Goal: Task Accomplishment & Management: Use online tool/utility

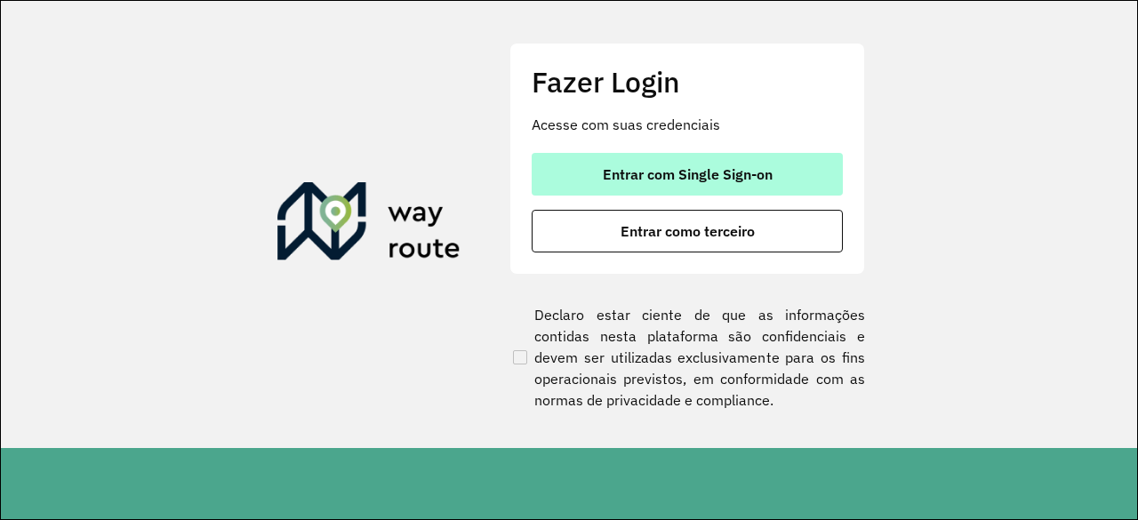
click at [653, 170] on span "Entrar com Single Sign-on" at bounding box center [688, 174] width 170 height 14
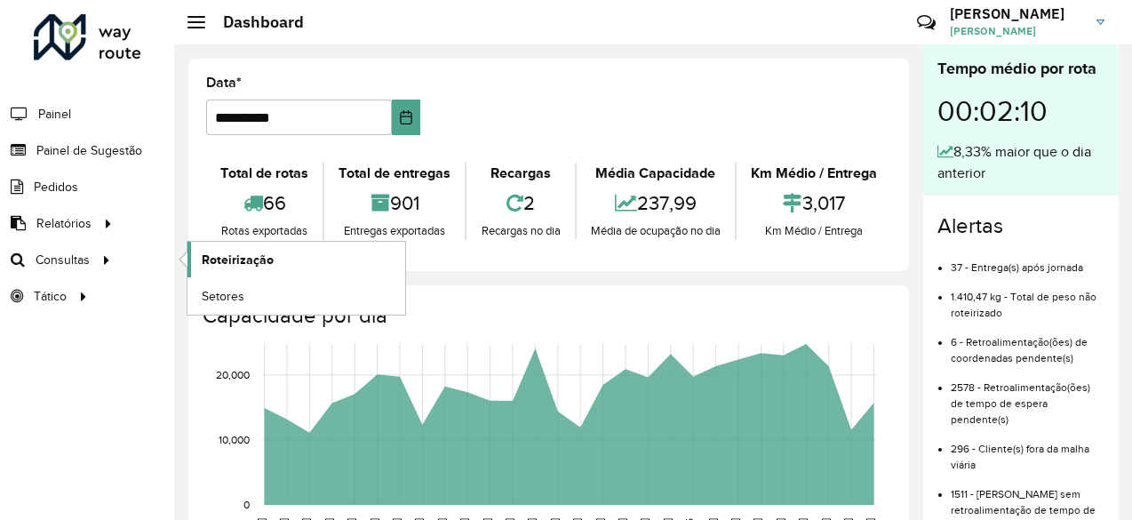
click at [256, 258] on span "Roteirização" at bounding box center [238, 260] width 72 height 19
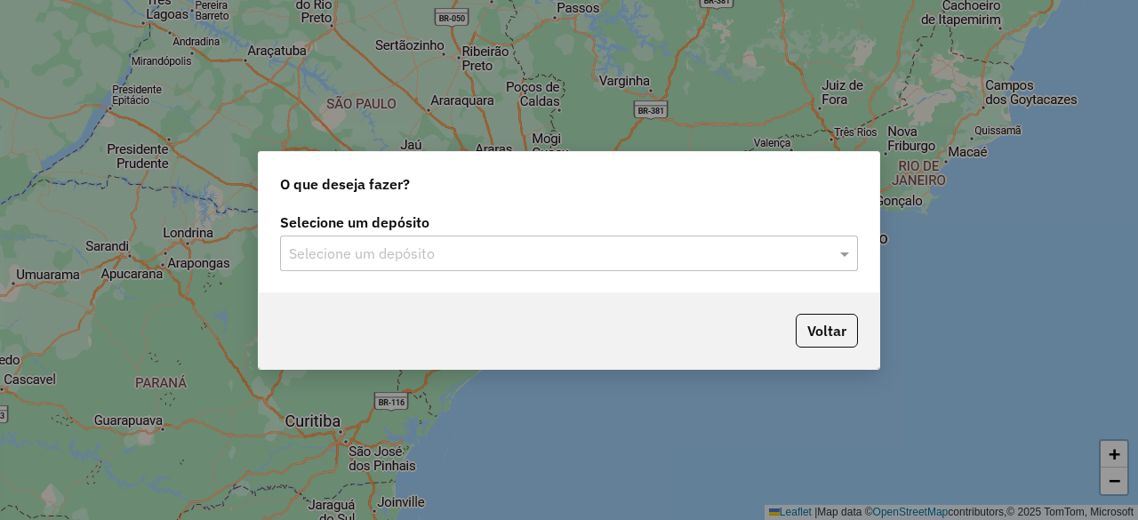
click at [819, 271] on div "Selecione um depósito Selecione um depósito" at bounding box center [569, 251] width 620 height 84
click at [822, 260] on div at bounding box center [569, 253] width 578 height 23
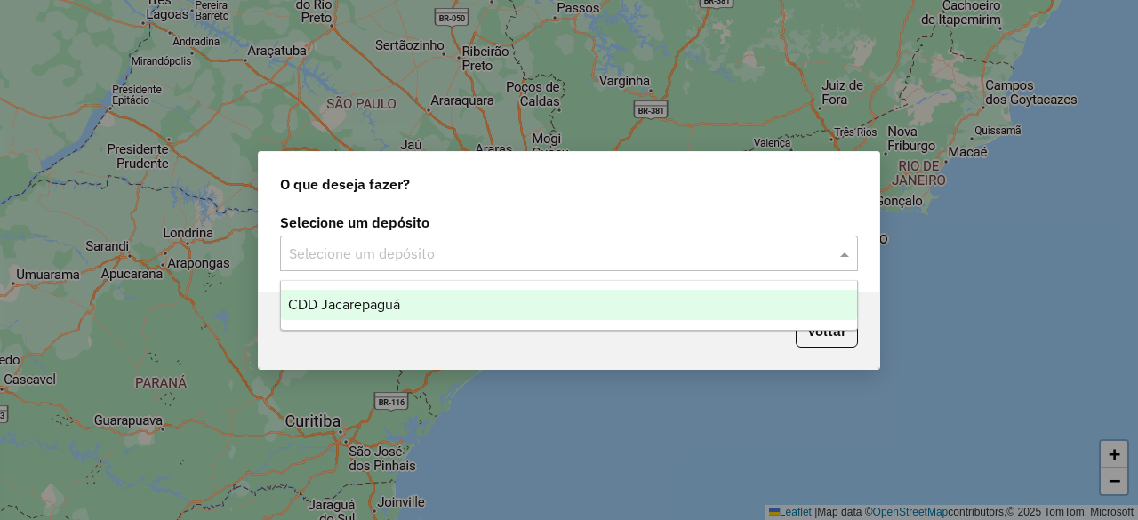
click at [691, 319] on ng-dropdown-panel "CDD Jacarepaguá" at bounding box center [568, 305] width 577 height 51
click at [680, 307] on div "CDD Jacarepaguá" at bounding box center [568, 305] width 575 height 30
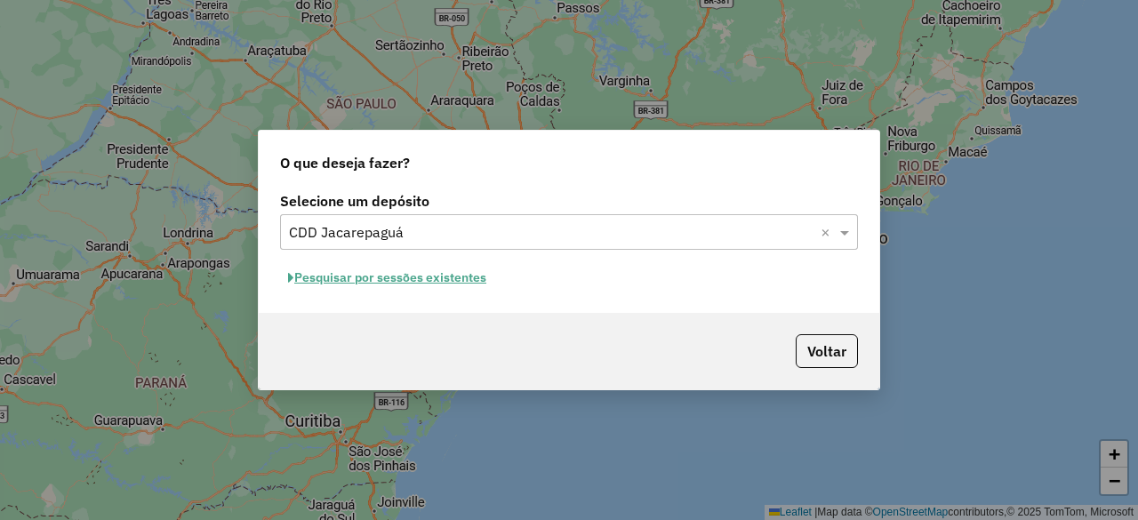
click at [410, 276] on button "Pesquisar por sessões existentes" at bounding box center [387, 278] width 214 height 28
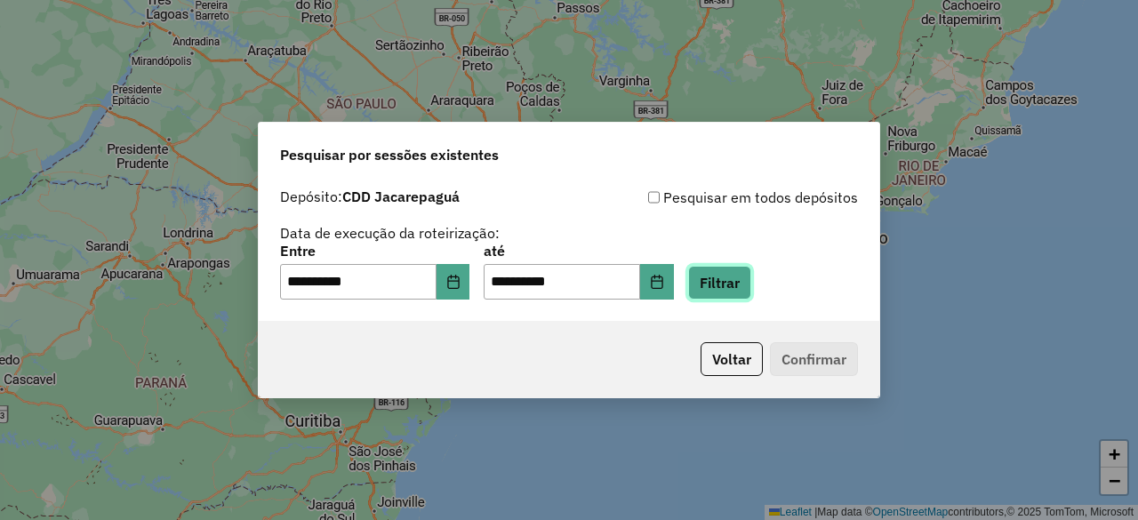
click at [747, 280] on button "Filtrar" at bounding box center [719, 283] width 63 height 34
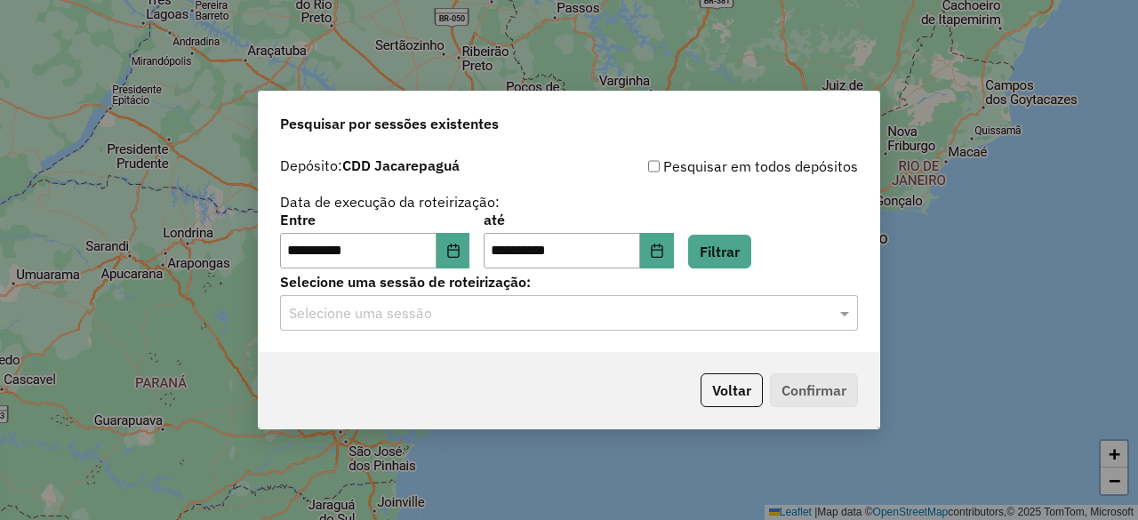
click at [624, 310] on input "text" at bounding box center [551, 313] width 524 height 21
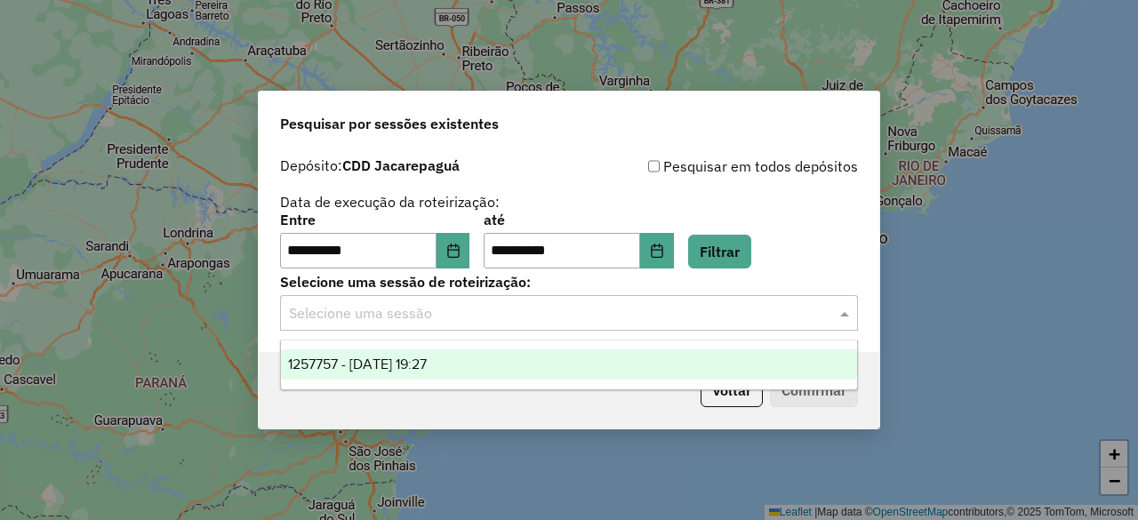
click at [574, 365] on div "1257757 - 02/09/2025 19:27" at bounding box center [568, 364] width 575 height 30
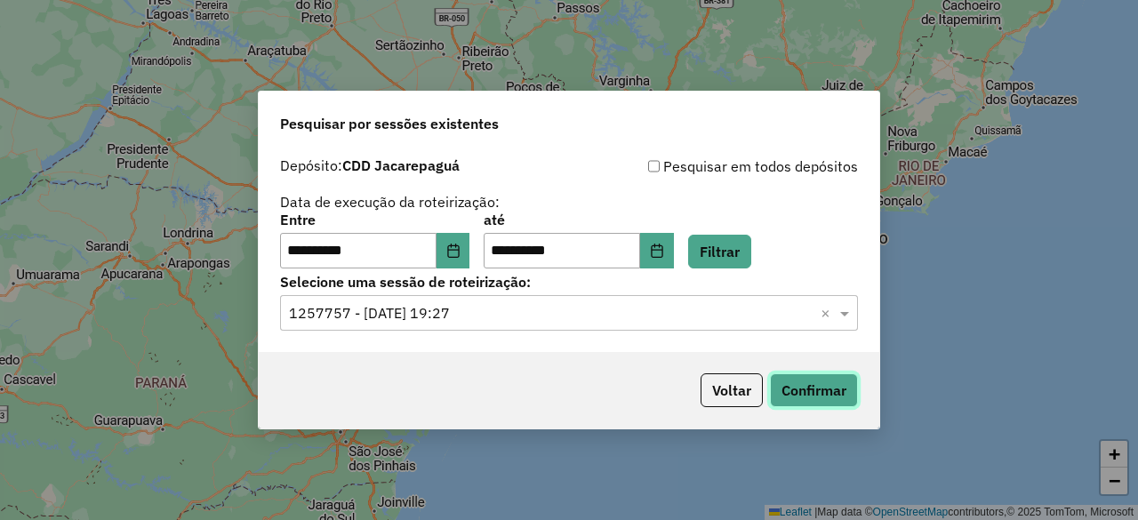
click at [825, 393] on button "Confirmar" at bounding box center [814, 390] width 88 height 34
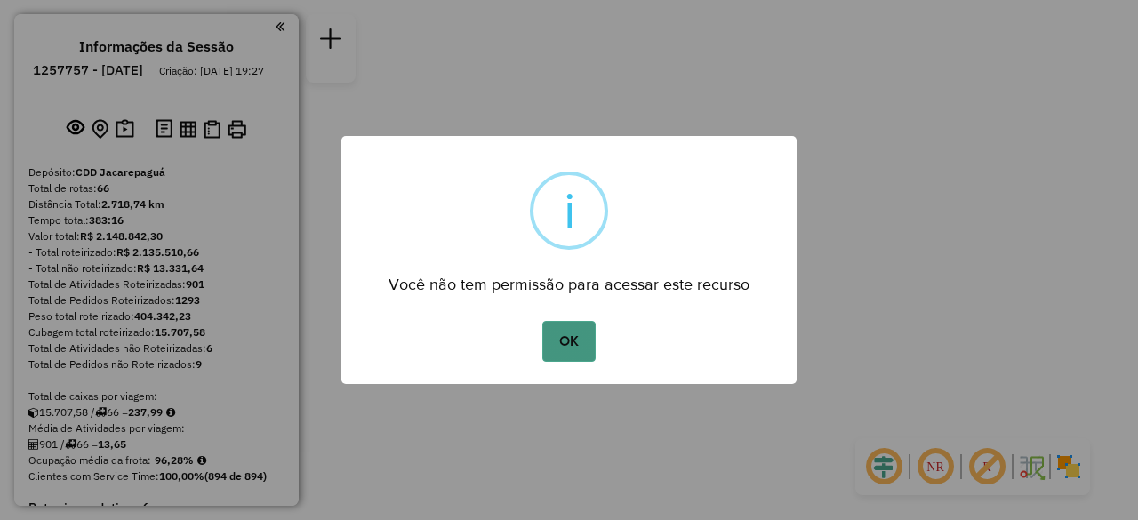
click at [568, 339] on button "OK" at bounding box center [568, 341] width 52 height 41
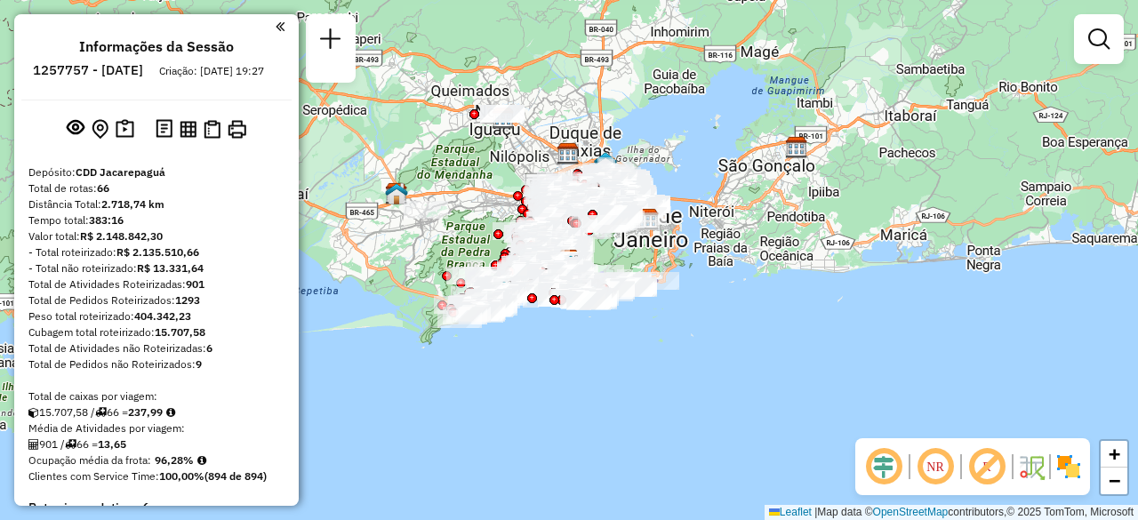
click at [1099, 36] on em at bounding box center [1098, 38] width 21 height 21
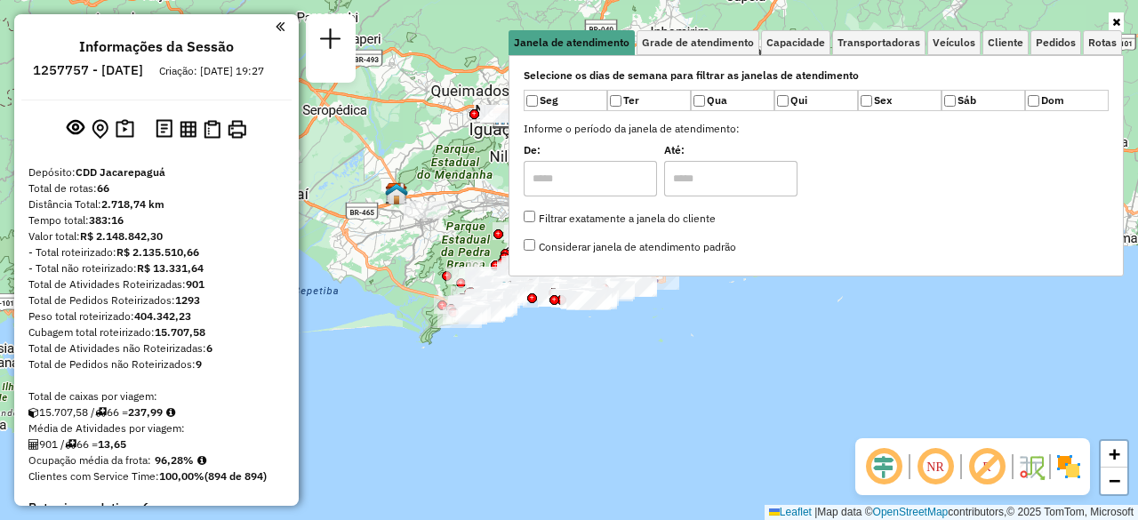
click at [1122, 28] on link at bounding box center [1115, 22] width 15 height 20
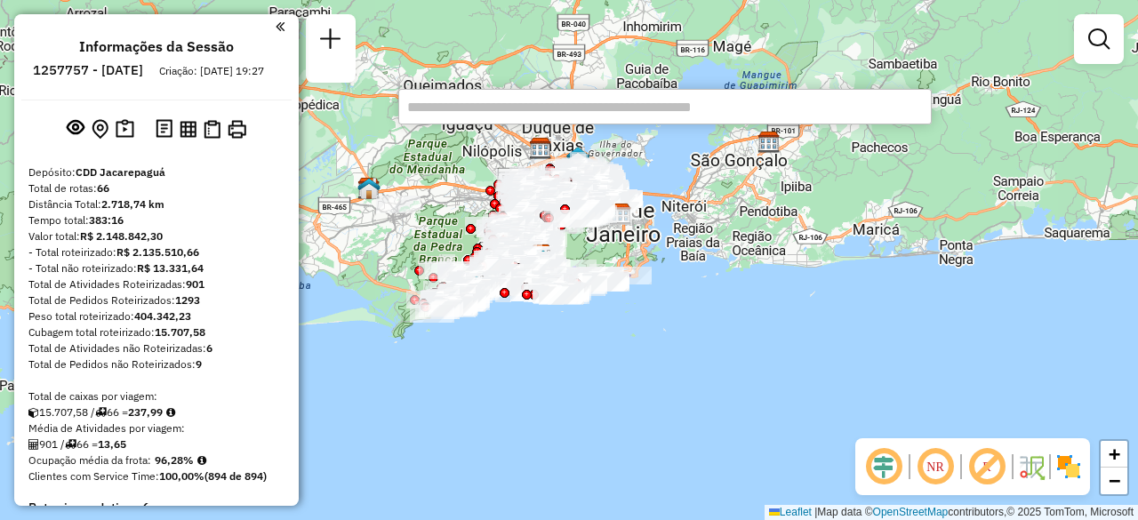
paste input "*******"
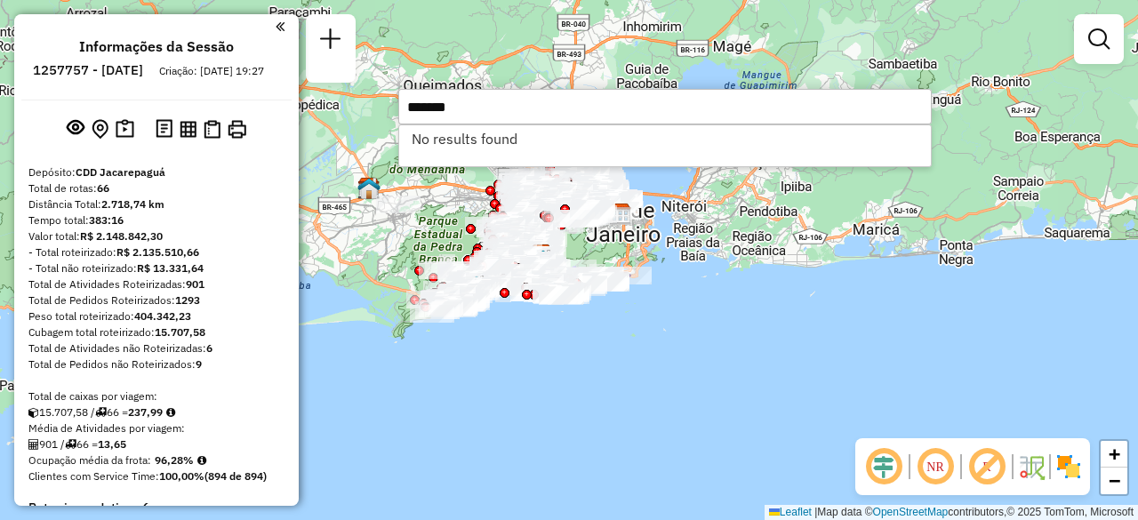
type input "*******"
click at [492, 72] on div "Janela de atendimento Grade de atendimento Capacidade Transportadoras Veículos …" at bounding box center [569, 260] width 1138 height 520
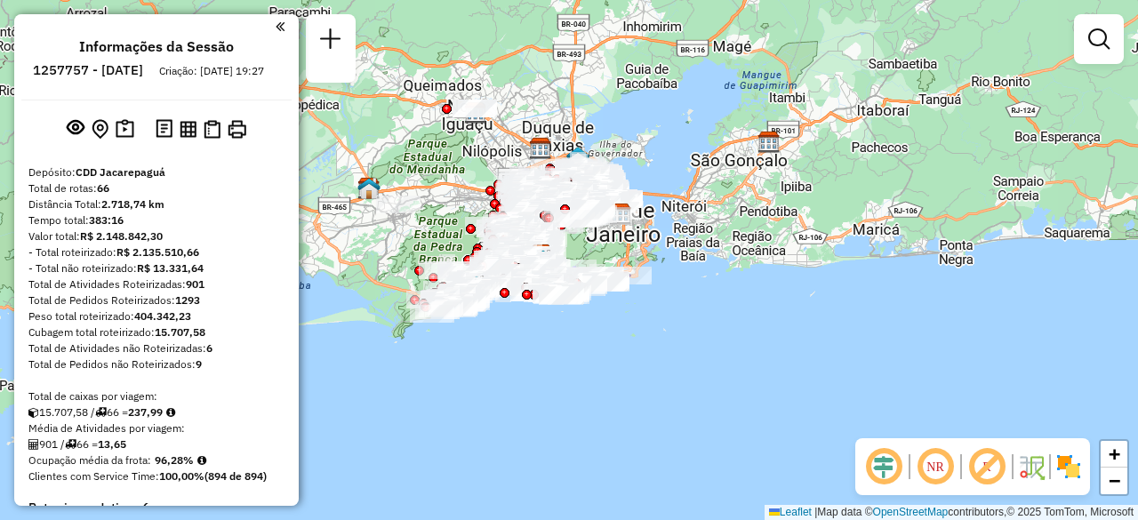
click at [1088, 23] on link at bounding box center [1099, 39] width 36 height 36
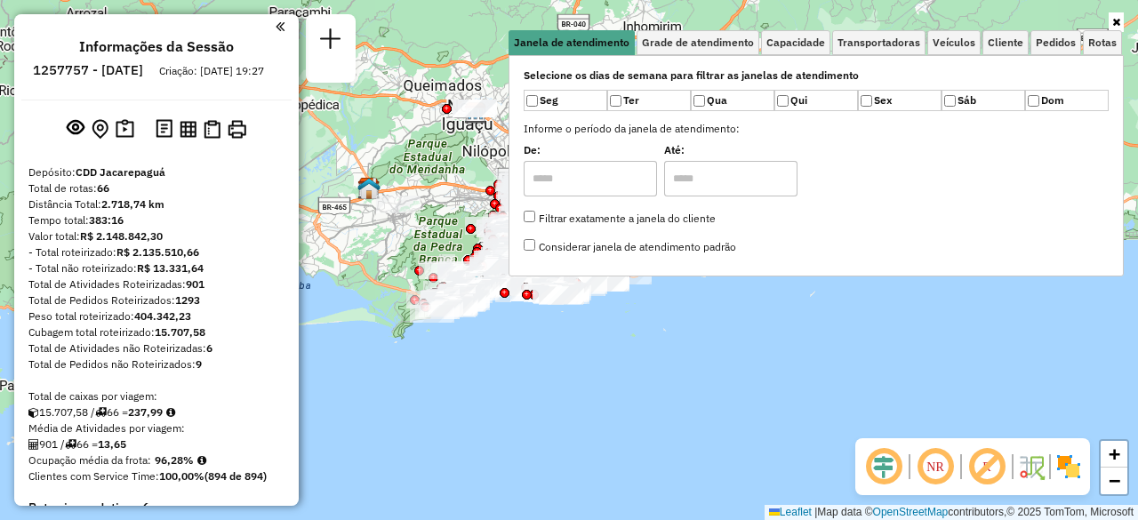
click at [1122, 36] on ul "[PERSON_NAME] de atendimento Grade de atendimento Capacidade Transportadoras Ve…" at bounding box center [815, 42] width 615 height 25
click at [1116, 23] on icon at bounding box center [1116, 22] width 8 height 11
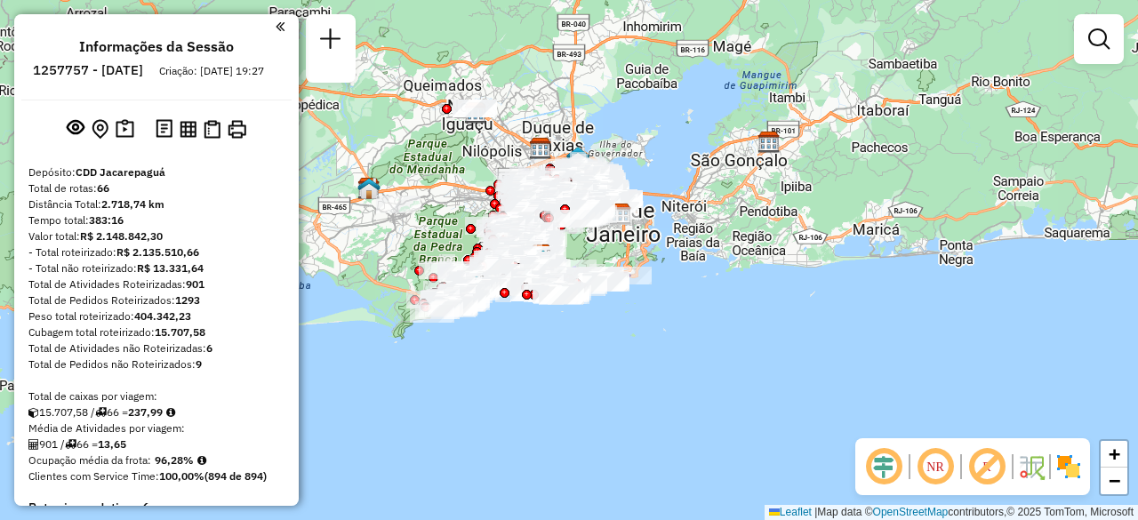
scroll to position [3717, 0]
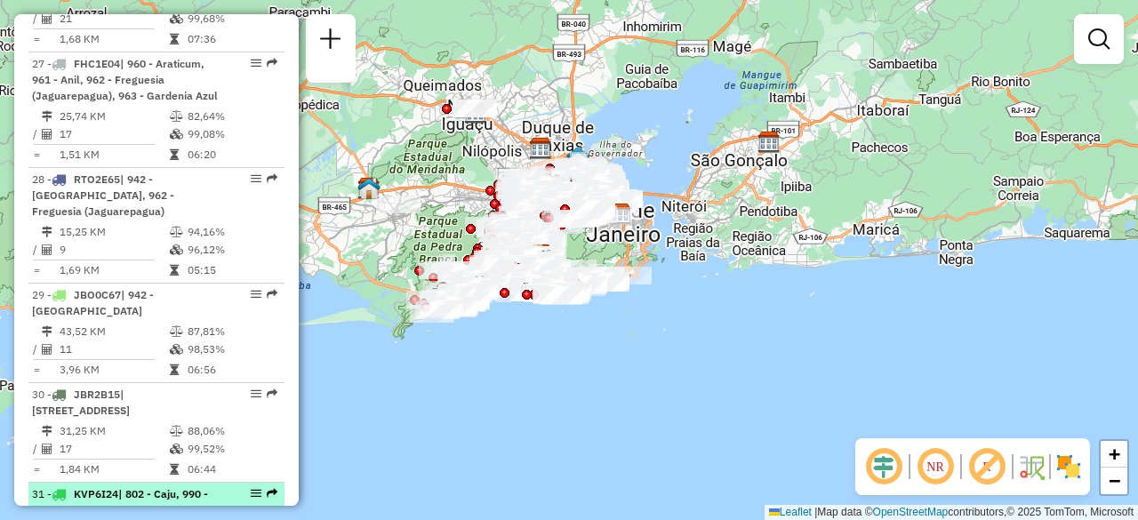
click at [151, 487] on span "| 802 - Caju, 990 - [DOM] [GEOGRAPHIC_DATA] CTO" at bounding box center [120, 501] width 176 height 29
select select "**********"
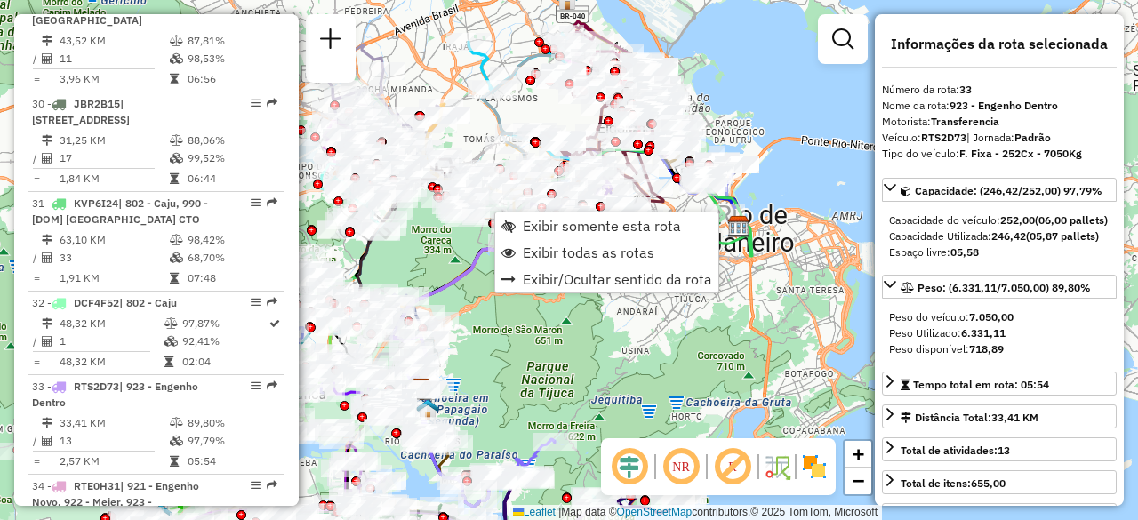
scroll to position [4134, 0]
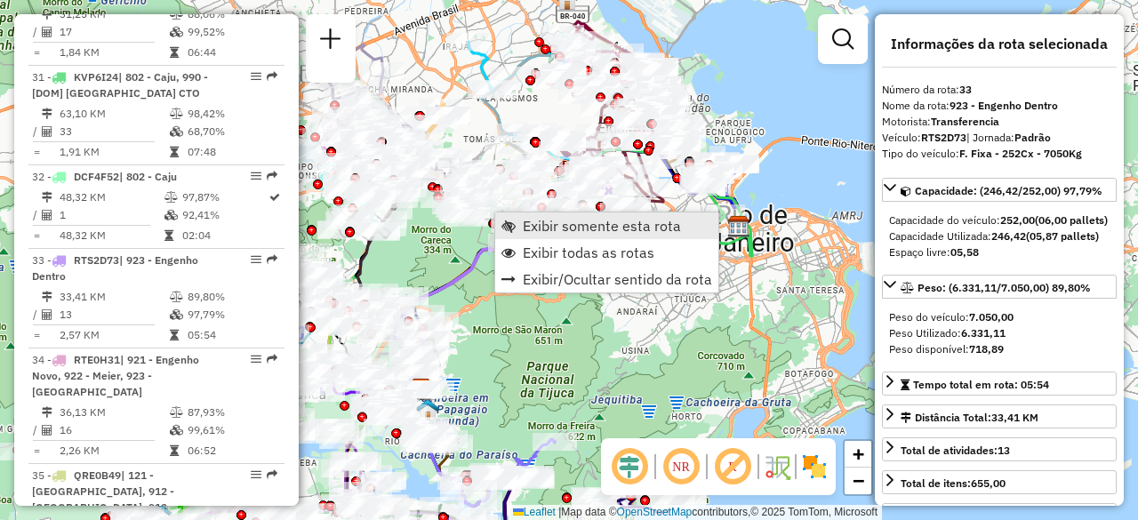
click at [549, 223] on span "Exibir somente esta rota" at bounding box center [602, 226] width 158 height 14
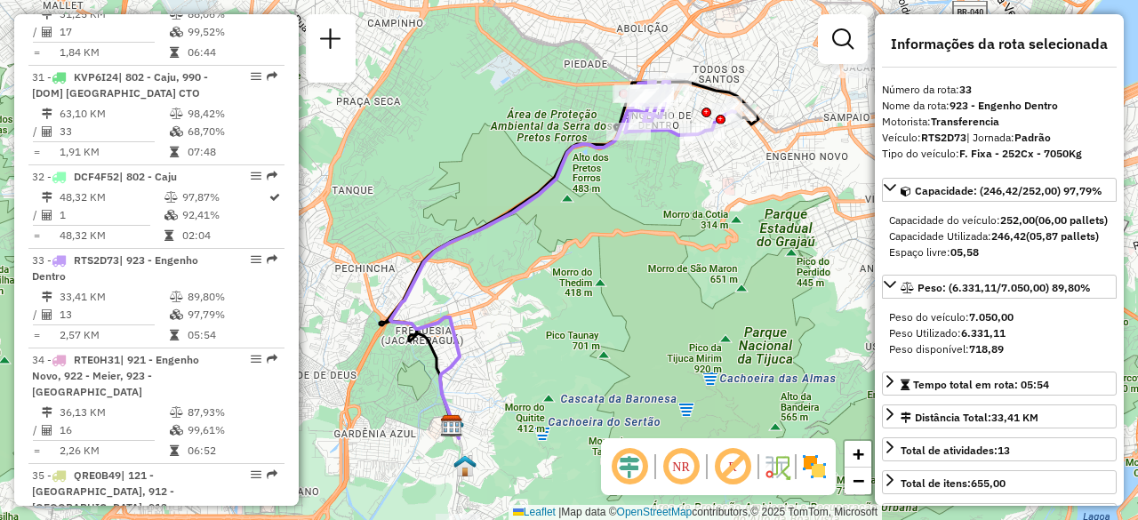
scroll to position [3717, 0]
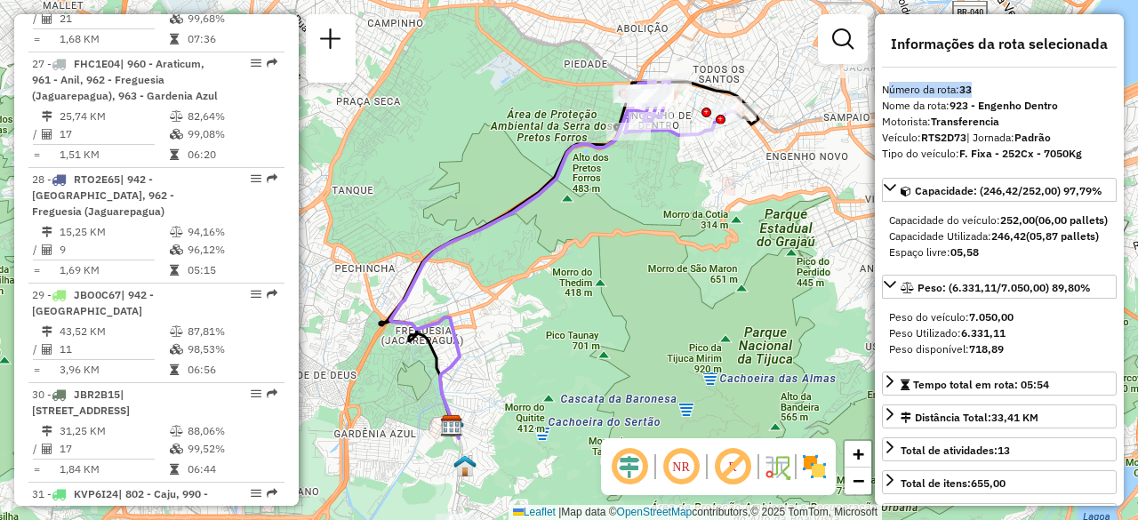
drag, startPoint x: 978, startPoint y: 93, endPoint x: 875, endPoint y: 89, distance: 102.3
click at [875, 89] on div "**********" at bounding box center [999, 260] width 249 height 492
copy div "Número da rota: 33"
drag, startPoint x: 971, startPoint y: 108, endPoint x: 951, endPoint y: 108, distance: 19.6
click at [951, 108] on div "Nome da rota: 923 - Engenho Dentro" at bounding box center [999, 106] width 235 height 16
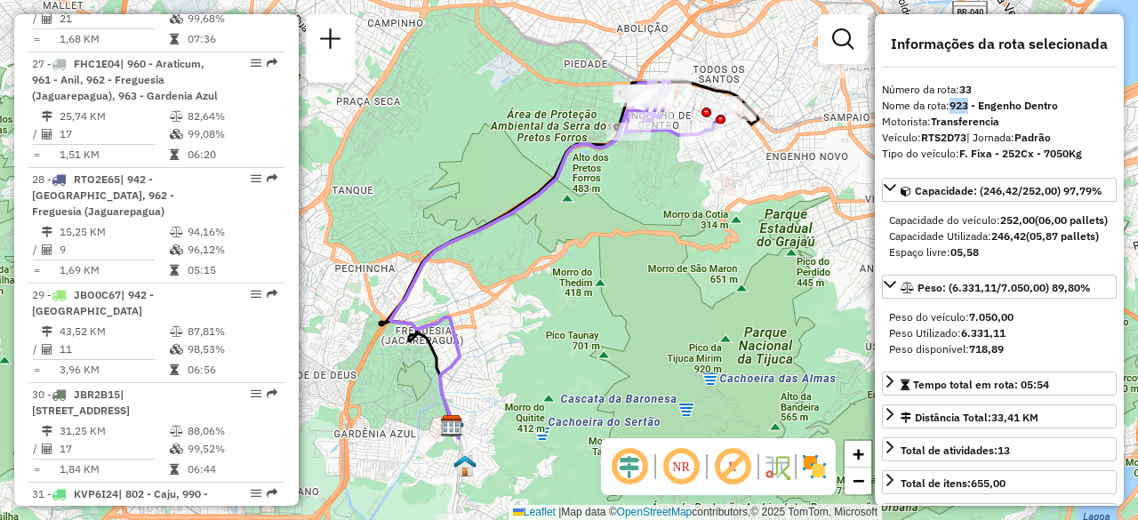
copy strong "923"
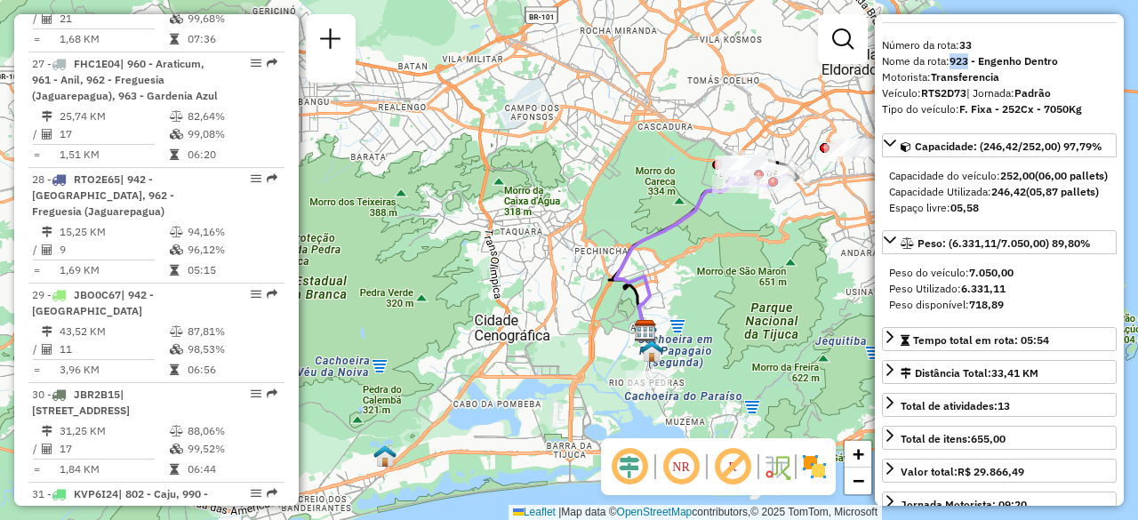
scroll to position [0, 0]
